Goal: Transaction & Acquisition: Download file/media

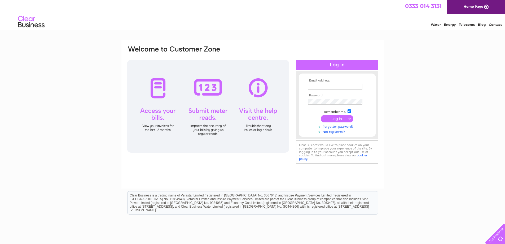
type input "a.hansen@thehansencompany.co.uk"
click at [333, 117] on input "submit" at bounding box center [337, 118] width 33 height 7
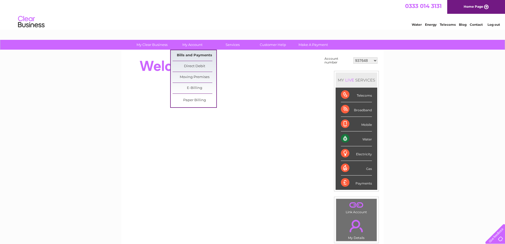
click at [191, 55] on link "Bills and Payments" at bounding box center [195, 55] width 44 height 11
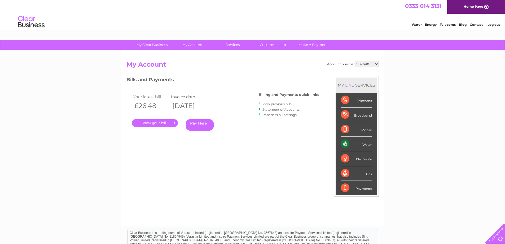
click at [154, 122] on link "." at bounding box center [155, 123] width 46 height 8
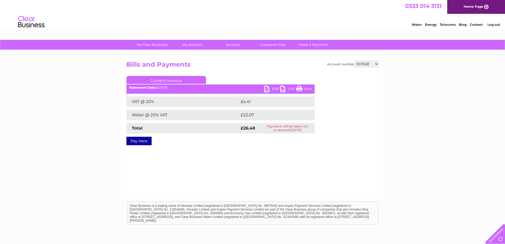
click at [266, 88] on link "PDF" at bounding box center [272, 90] width 16 height 8
click at [273, 89] on link "PDF" at bounding box center [272, 90] width 16 height 8
click at [377, 63] on select "937648 1112482 30300760" at bounding box center [367, 64] width 24 height 6
select select "1112482"
click at [355, 61] on select "937648 1112482 30300760" at bounding box center [367, 64] width 24 height 6
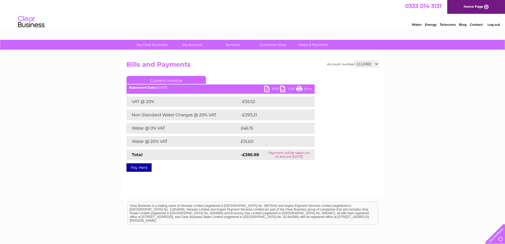
click at [269, 87] on link "PDF" at bounding box center [272, 90] width 16 height 8
